Goal: Task Accomplishment & Management: Use online tool/utility

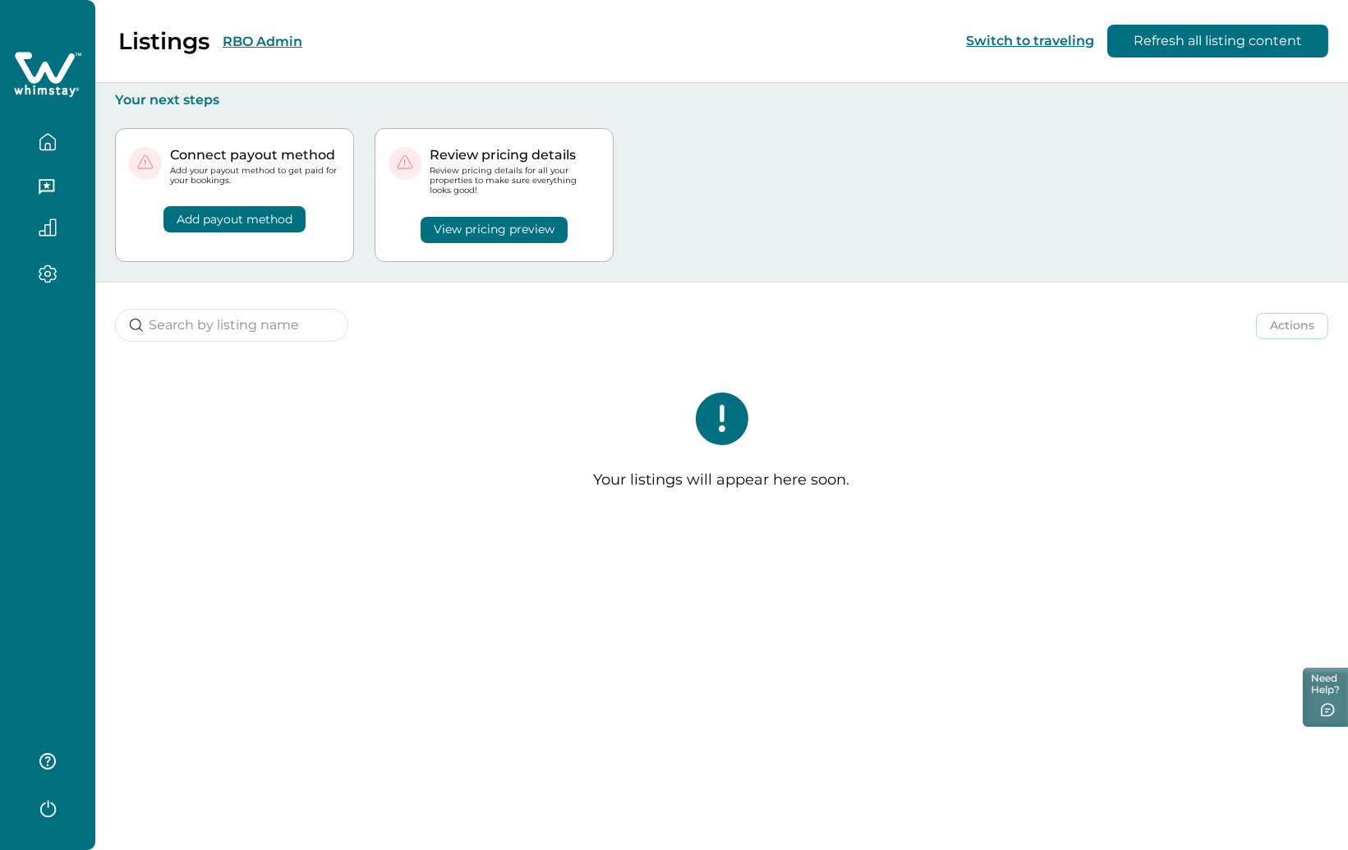
click at [262, 40] on button "RBO Admin" at bounding box center [263, 42] width 80 height 16
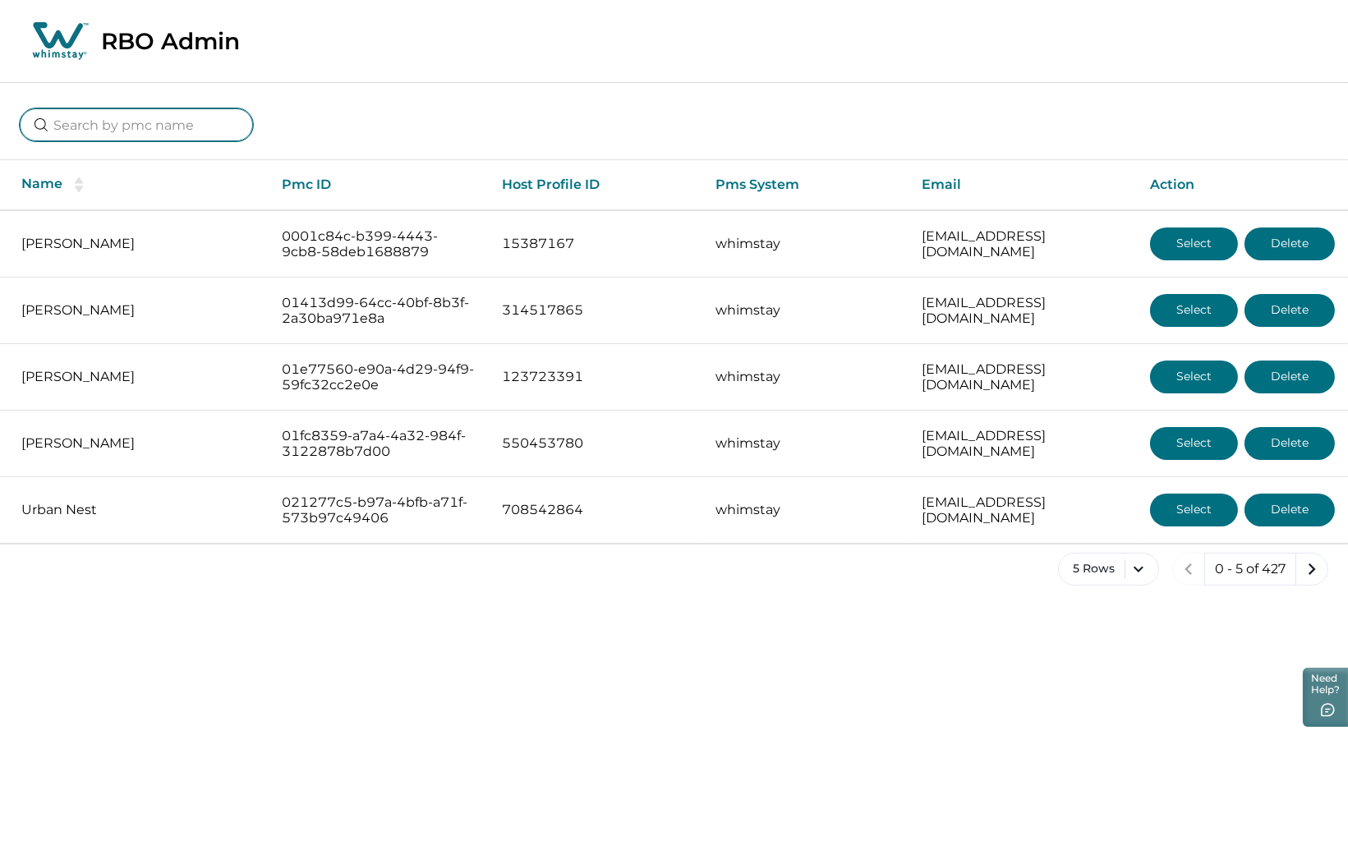
click at [83, 134] on input at bounding box center [136, 124] width 233 height 33
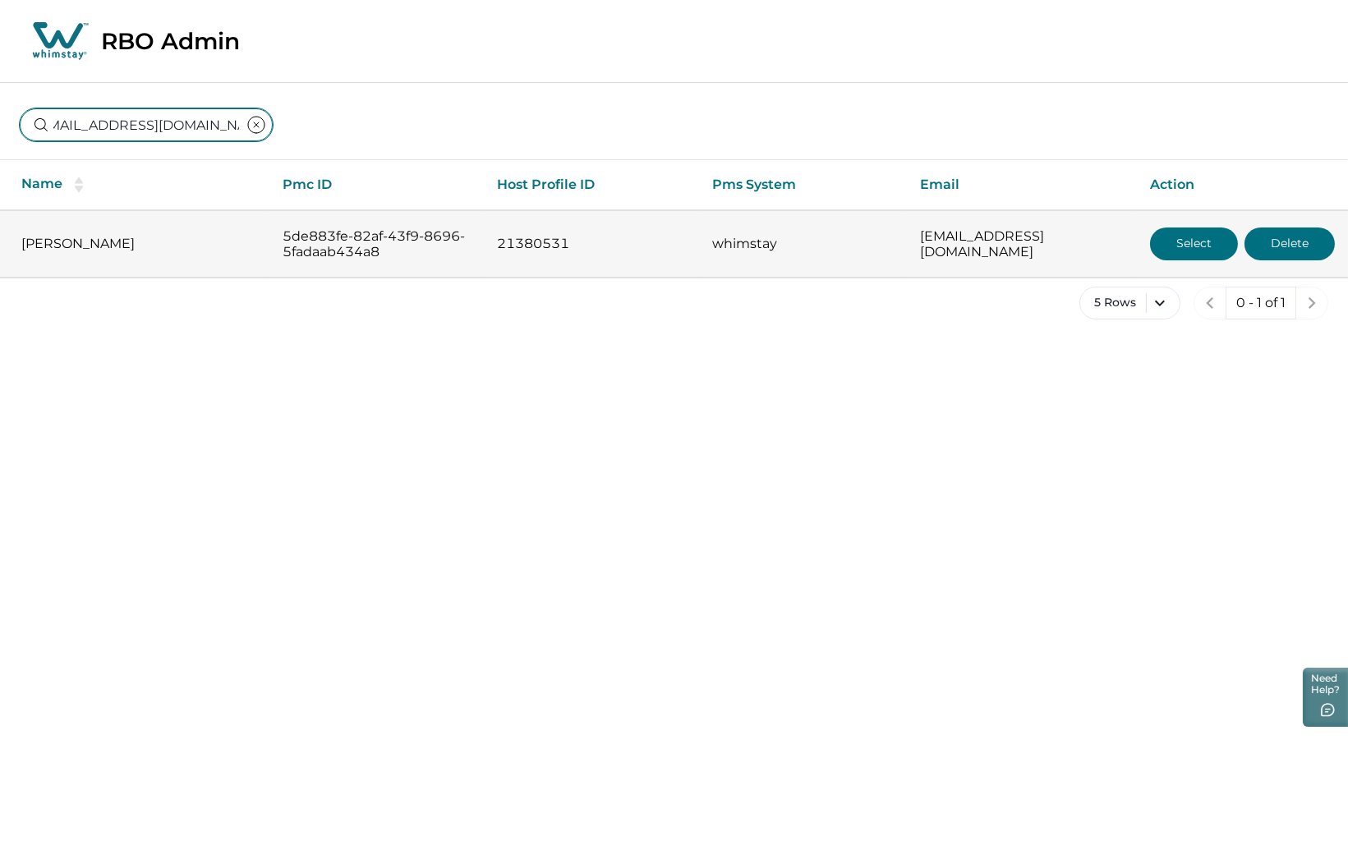
type input "[EMAIL_ADDRESS][DOMAIN_NAME]"
click at [1176, 239] on button "Select" at bounding box center [1194, 244] width 88 height 33
